Goal: Task Accomplishment & Management: Use online tool/utility

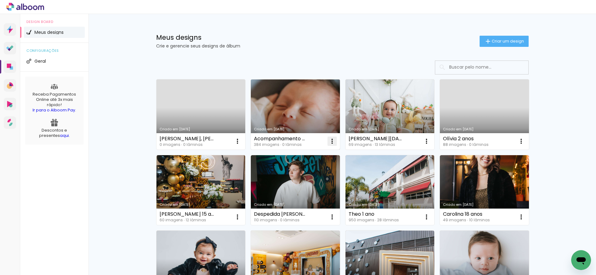
click at [333, 144] on iron-icon at bounding box center [332, 141] width 7 height 7
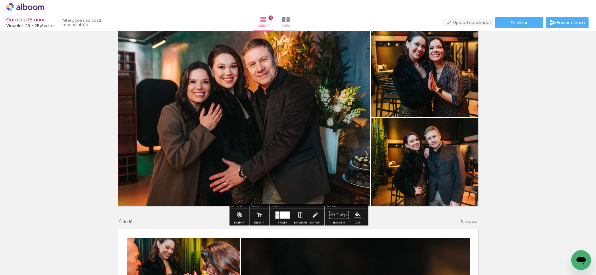
scroll to position [414, 0]
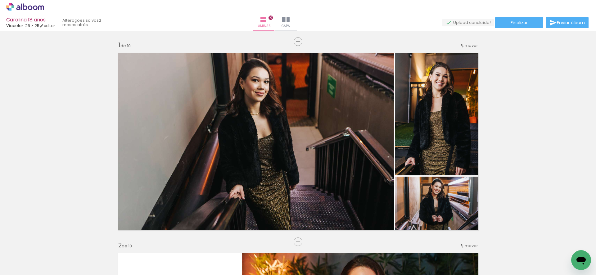
scroll to position [414, 0]
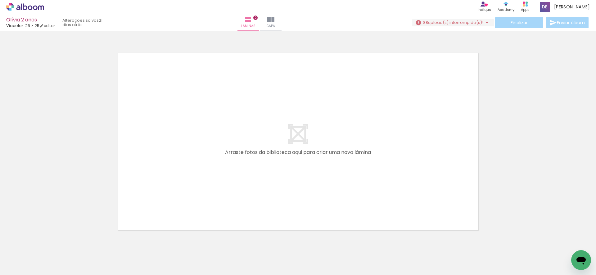
click at [463, 20] on span "upload(s) interrompido(s)!" at bounding box center [455, 23] width 55 height 6
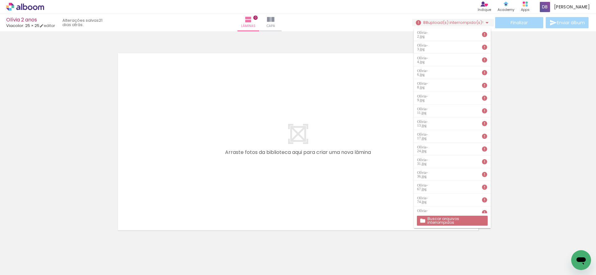
click at [0, 0] on slot "Buscar arquivos interrompidos" at bounding box center [0, 0] width 0 height 0
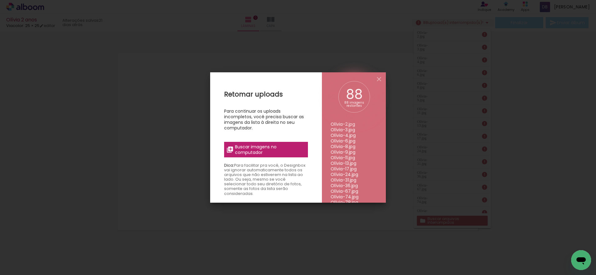
click at [278, 148] on span "Buscar imagens no computador" at bounding box center [269, 149] width 69 height 11
click at [0, 0] on input "file" at bounding box center [0, 0] width 0 height 0
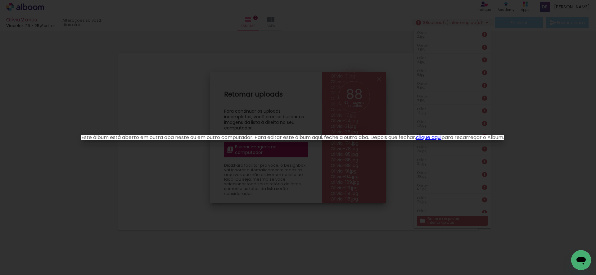
click at [428, 139] on link "clique aqui" at bounding box center [428, 137] width 25 height 7
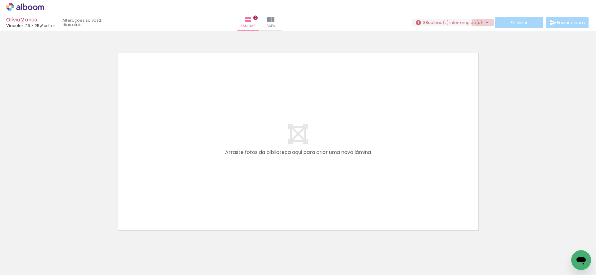
click at [486, 24] on iron-icon at bounding box center [487, 22] width 7 height 7
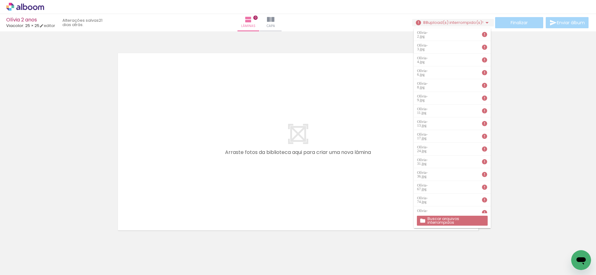
click at [0, 0] on slot "Buscar arquivos interrompidos" at bounding box center [0, 0] width 0 height 0
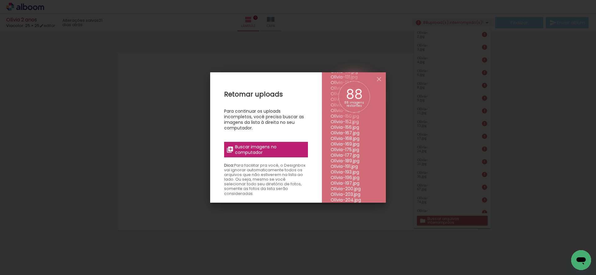
scroll to position [181, 0]
click at [350, 178] on li "Olívia-196.jpg" at bounding box center [354, 178] width 47 height 6
click at [376, 82] on iron-icon at bounding box center [378, 78] width 7 height 7
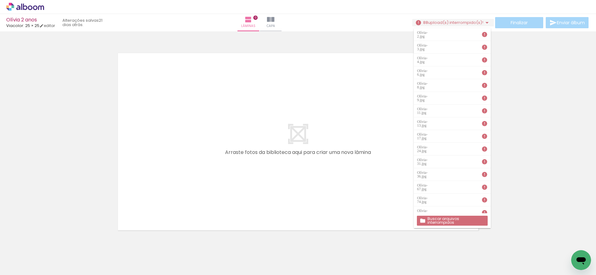
click at [25, 6] on icon at bounding box center [25, 6] width 5 height 7
